Goal: Task Accomplishment & Management: Manage account settings

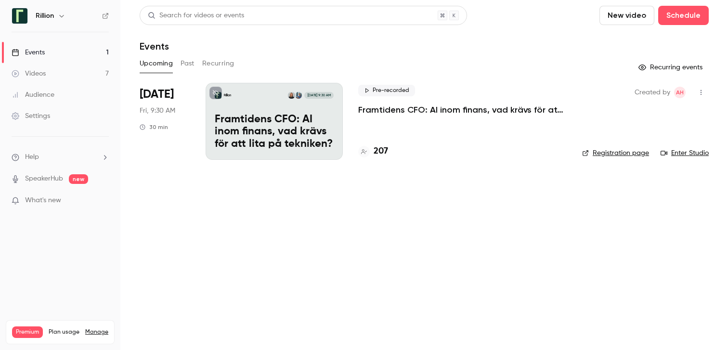
click at [418, 110] on p "Framtidens CFO: AI inom finans, vad krävs för att lita på tekniken?​" at bounding box center [462, 110] width 209 height 12
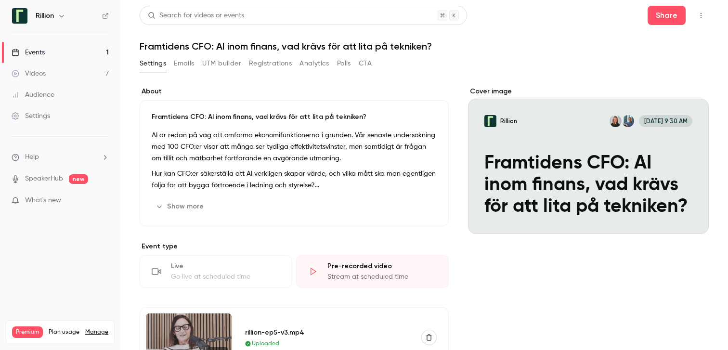
click at [183, 64] on button "Emails" at bounding box center [184, 63] width 20 height 15
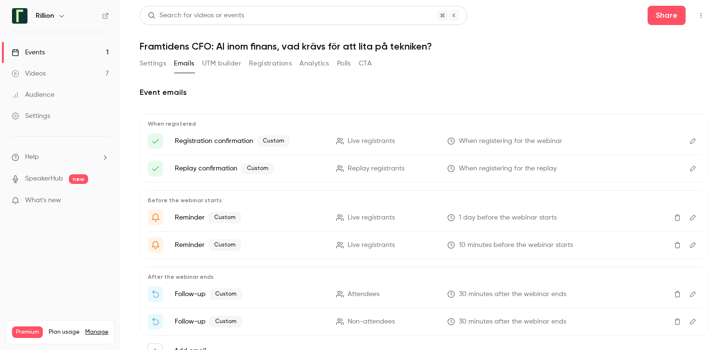
scroll to position [41, 0]
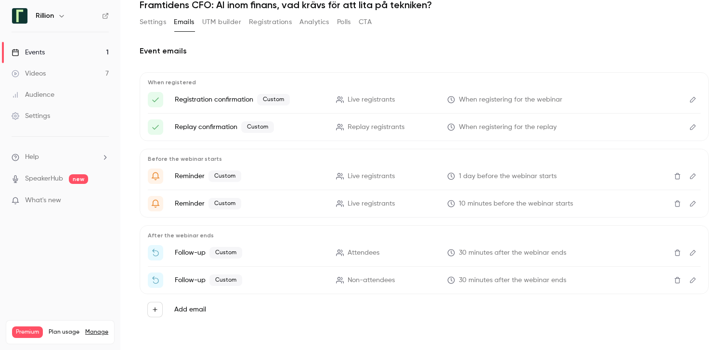
click at [690, 201] on icon "Edit" at bounding box center [693, 203] width 8 height 7
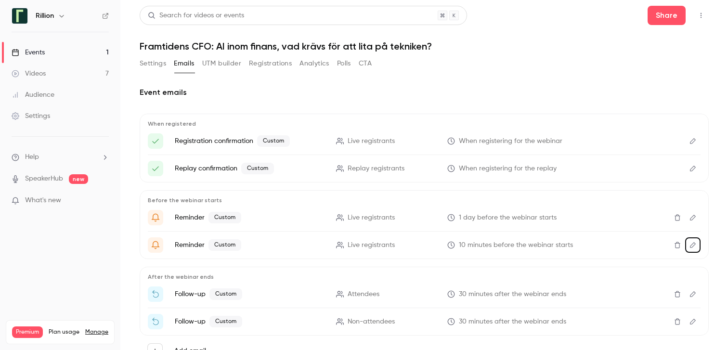
click at [143, 65] on button "Settings" at bounding box center [153, 63] width 26 height 15
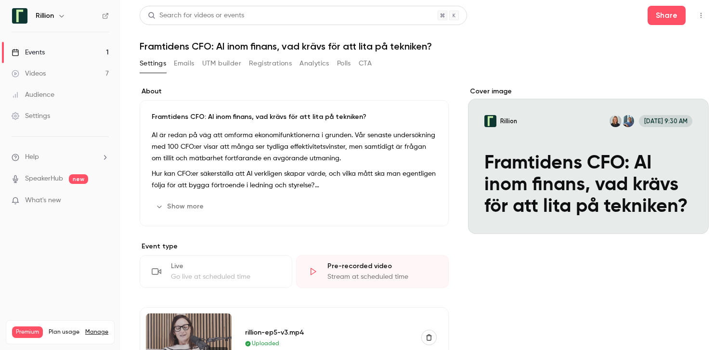
click at [83, 50] on link "Events 1" at bounding box center [60, 52] width 120 height 21
